Goal: Task Accomplishment & Management: Manage account settings

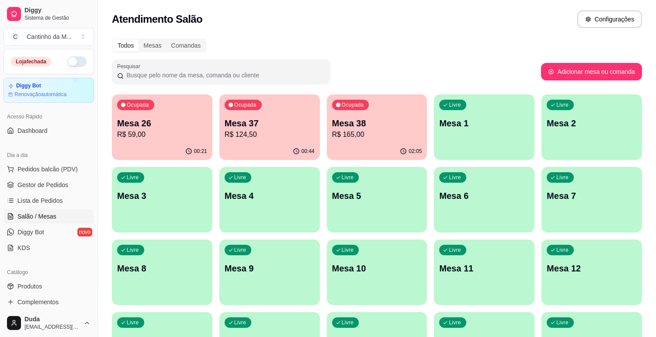
click at [349, 137] on p "R$ 165,00" at bounding box center [377, 134] width 90 height 10
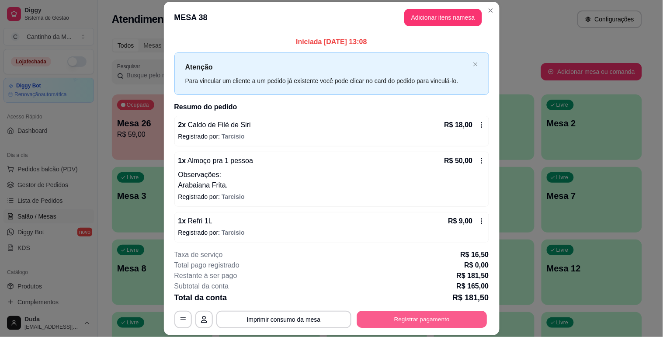
click at [380, 315] on button "Registrar pagamento" at bounding box center [422, 319] width 130 height 17
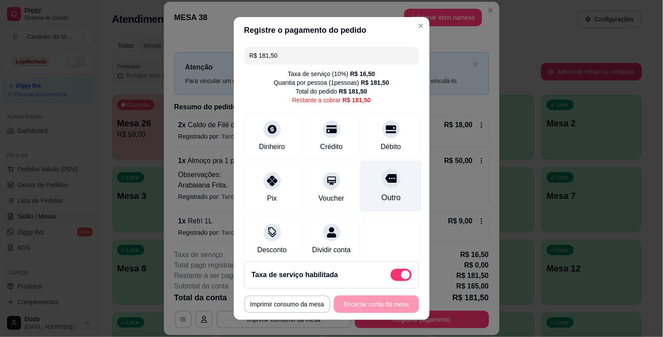
click at [383, 185] on div "Outro" at bounding box center [391, 185] width 62 height 51
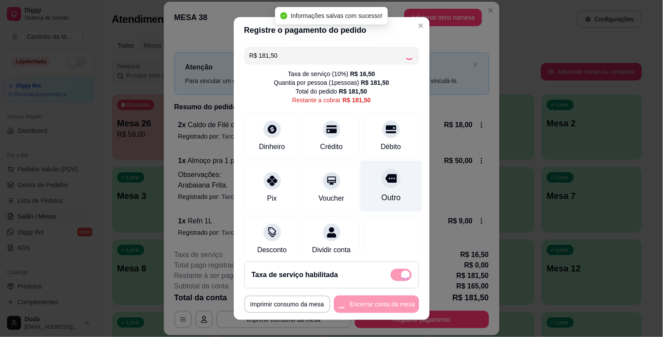
type input "R$ 0,00"
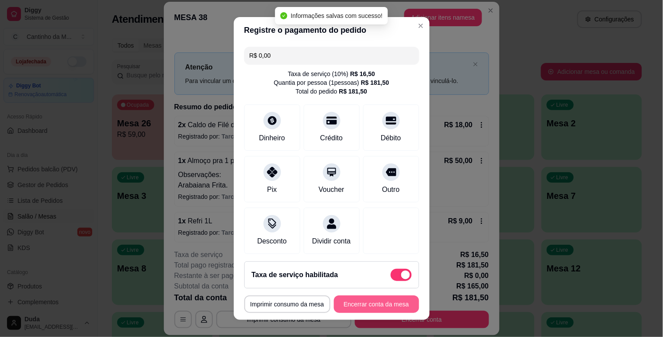
click at [377, 302] on button "Encerrar conta da mesa" at bounding box center [376, 303] width 85 height 17
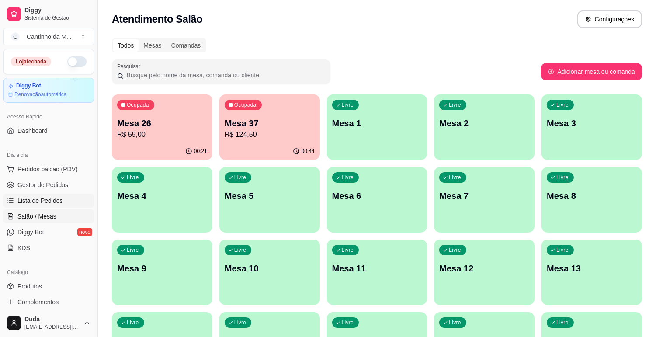
click at [65, 203] on link "Lista de Pedidos" at bounding box center [48, 201] width 90 height 14
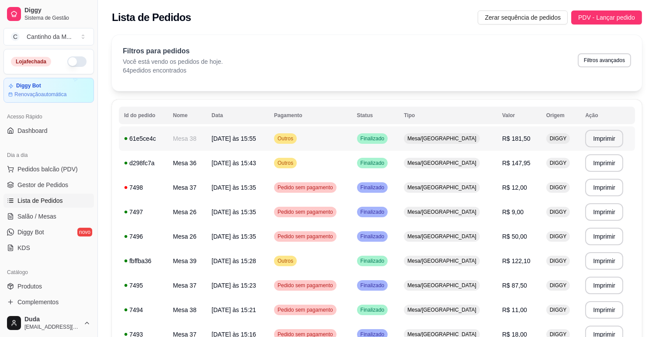
click at [449, 139] on span "Mesa/[GEOGRAPHIC_DATA]" at bounding box center [442, 138] width 73 height 7
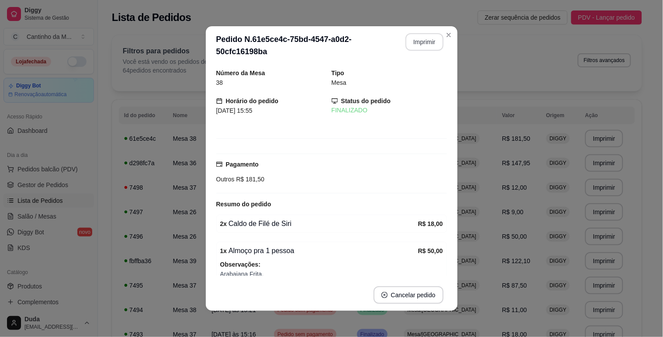
click at [427, 40] on button "Imprimir" at bounding box center [425, 41] width 38 height 17
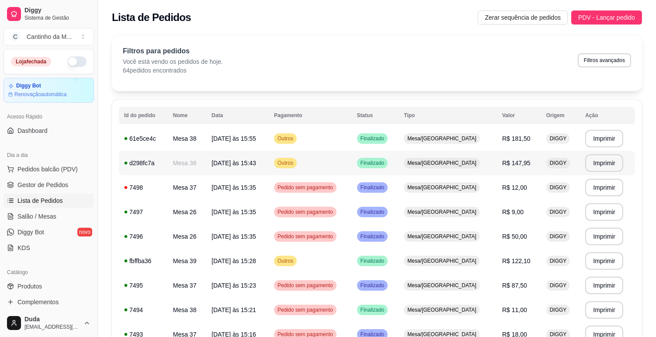
click at [269, 175] on td "[DATE] às 15:43" at bounding box center [237, 163] width 63 height 24
